Goal: Information Seeking & Learning: Learn about a topic

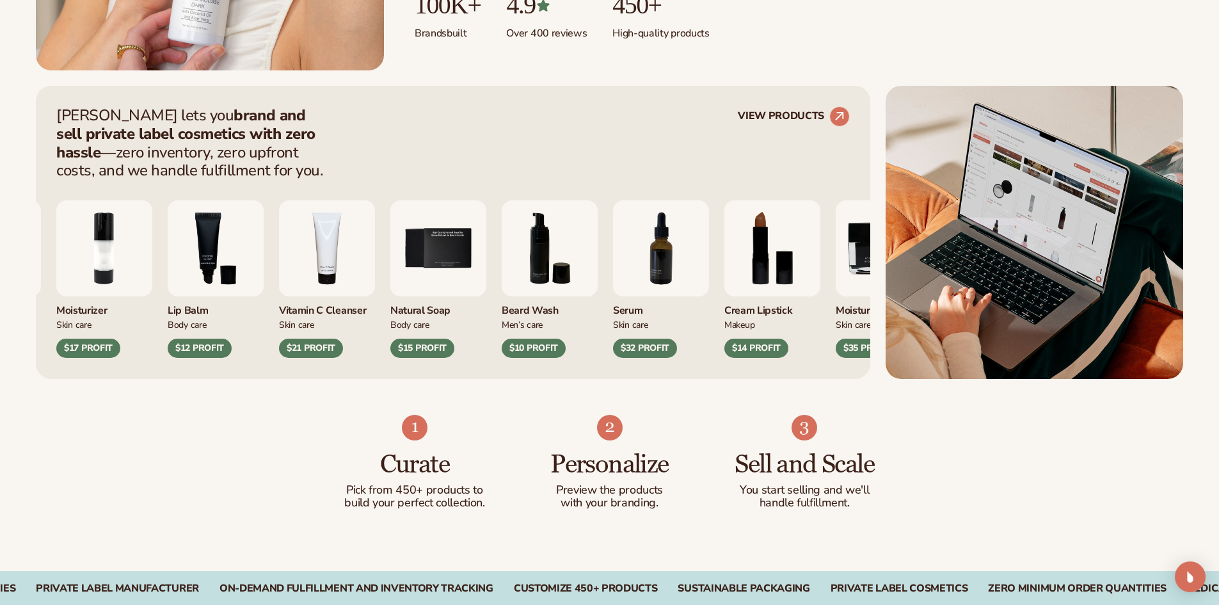
scroll to position [448, 0]
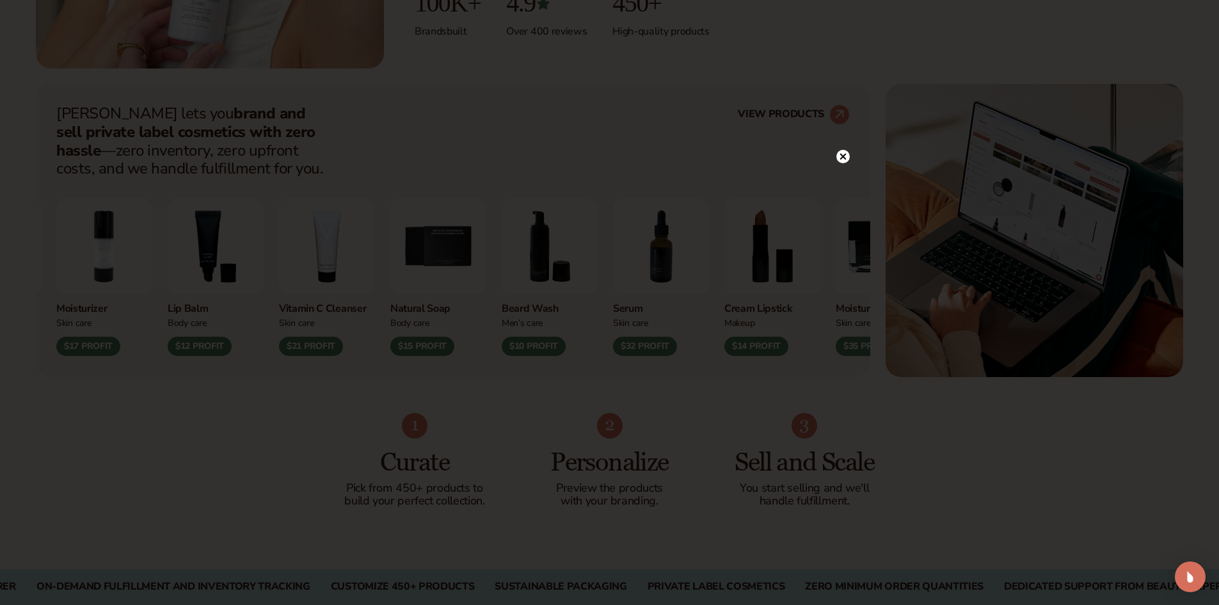
click at [844, 155] on icon at bounding box center [842, 156] width 13 height 13
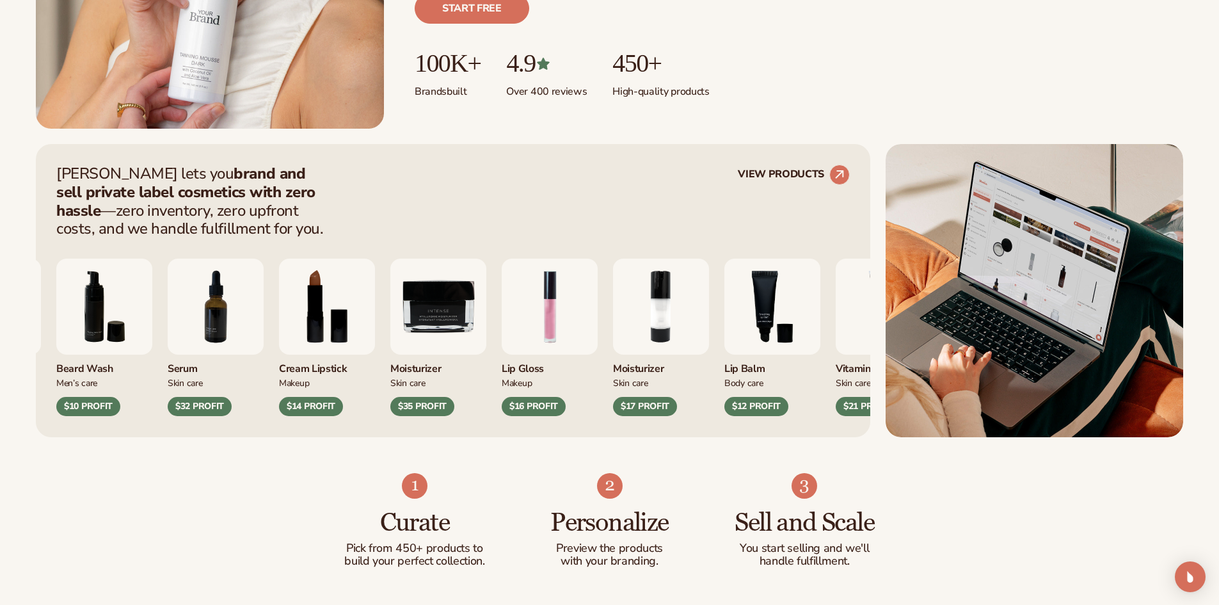
scroll to position [0, 0]
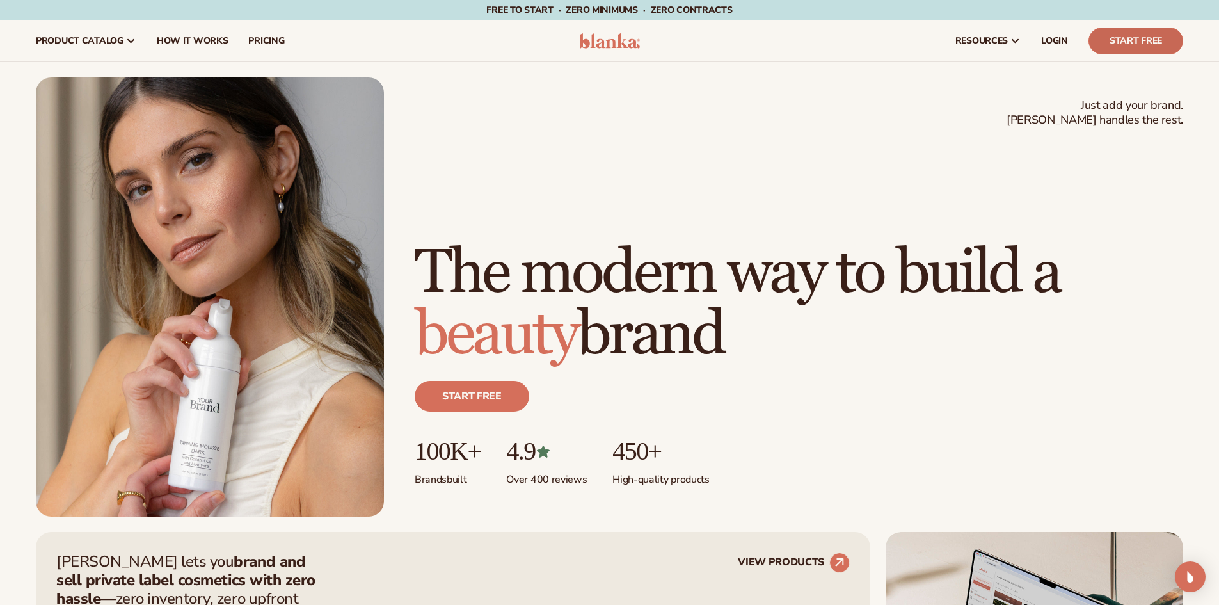
click at [1137, 34] on link "Start Free" at bounding box center [1136, 41] width 95 height 27
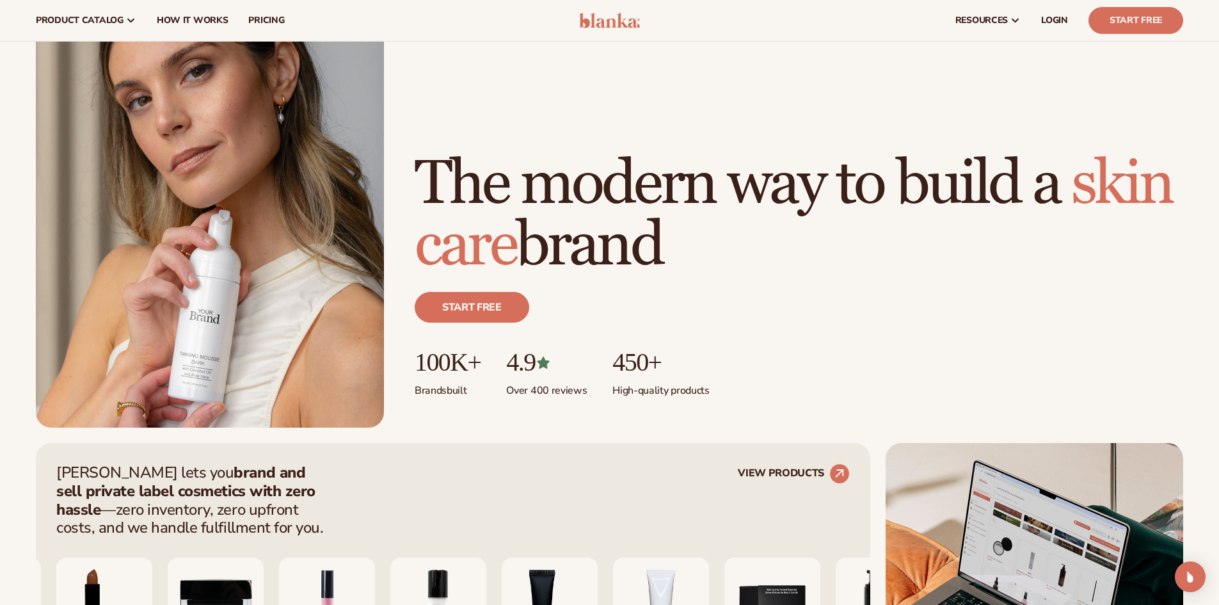
scroll to position [64, 0]
